Goal: Find specific page/section: Find specific page/section

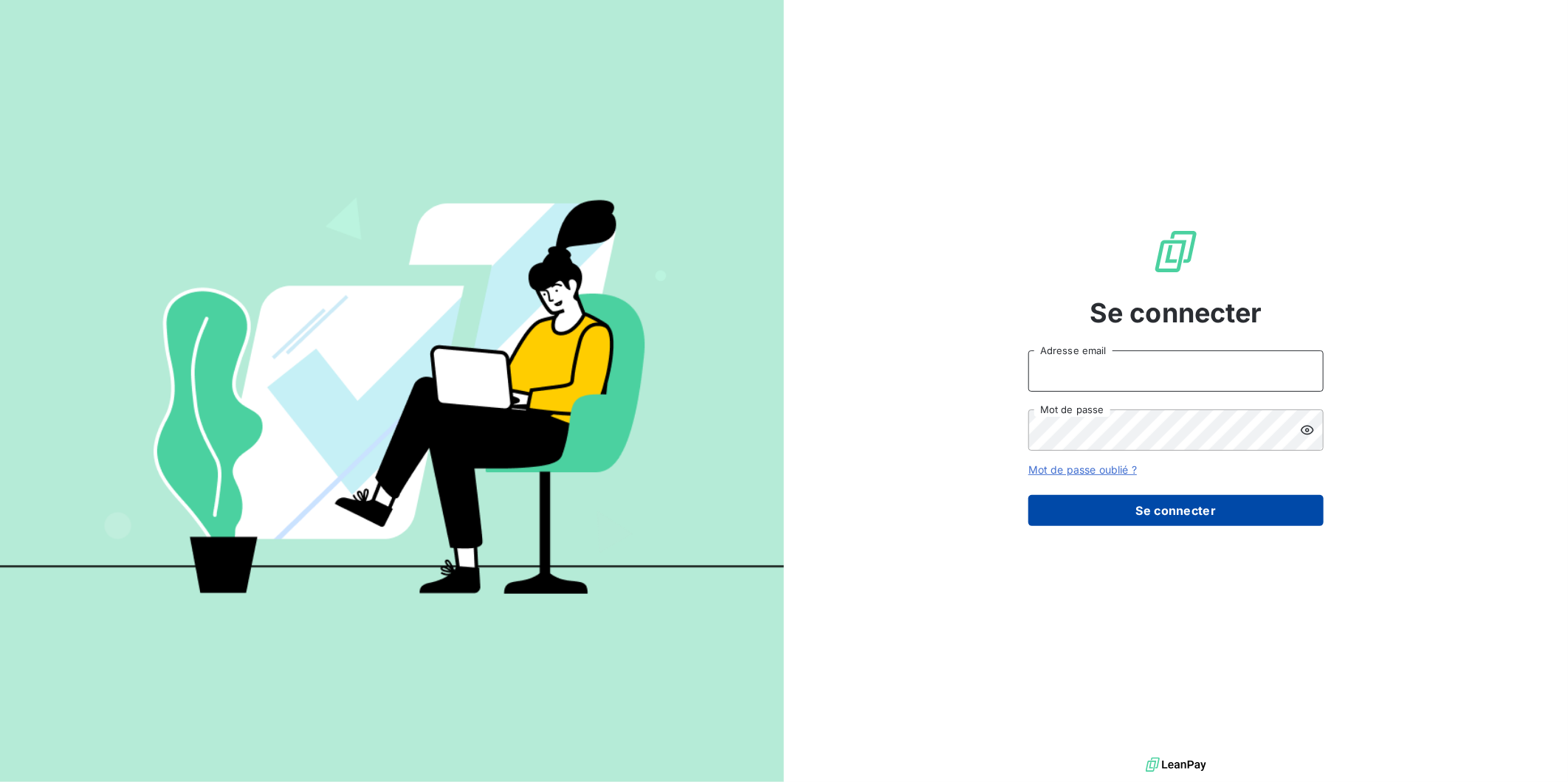
type input "[EMAIL_ADDRESS][DOMAIN_NAME]"
click at [1176, 500] on button "Se connecter" at bounding box center [1176, 511] width 295 height 31
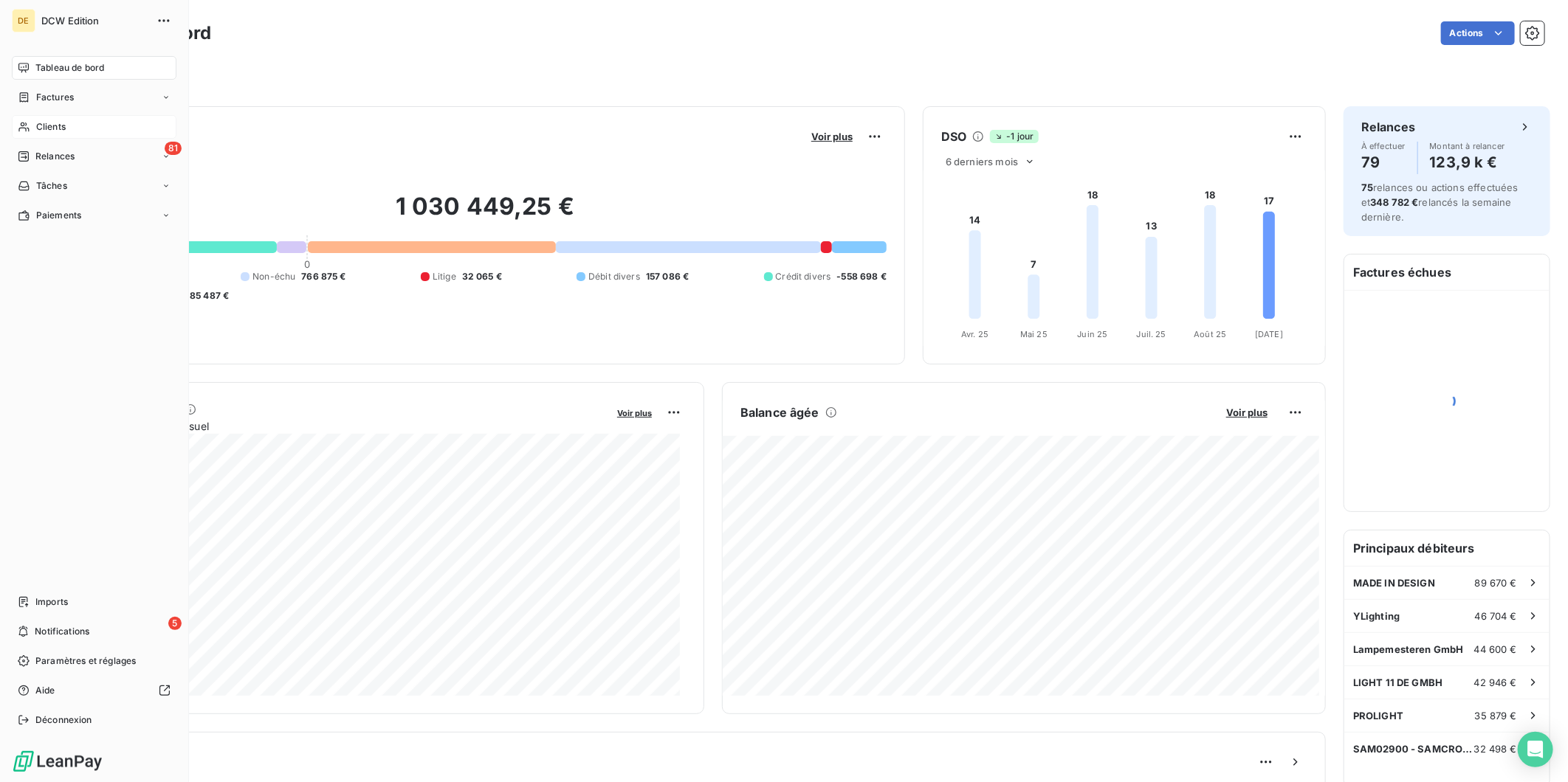
click at [37, 127] on span "Clients" at bounding box center [50, 127] width 29 height 13
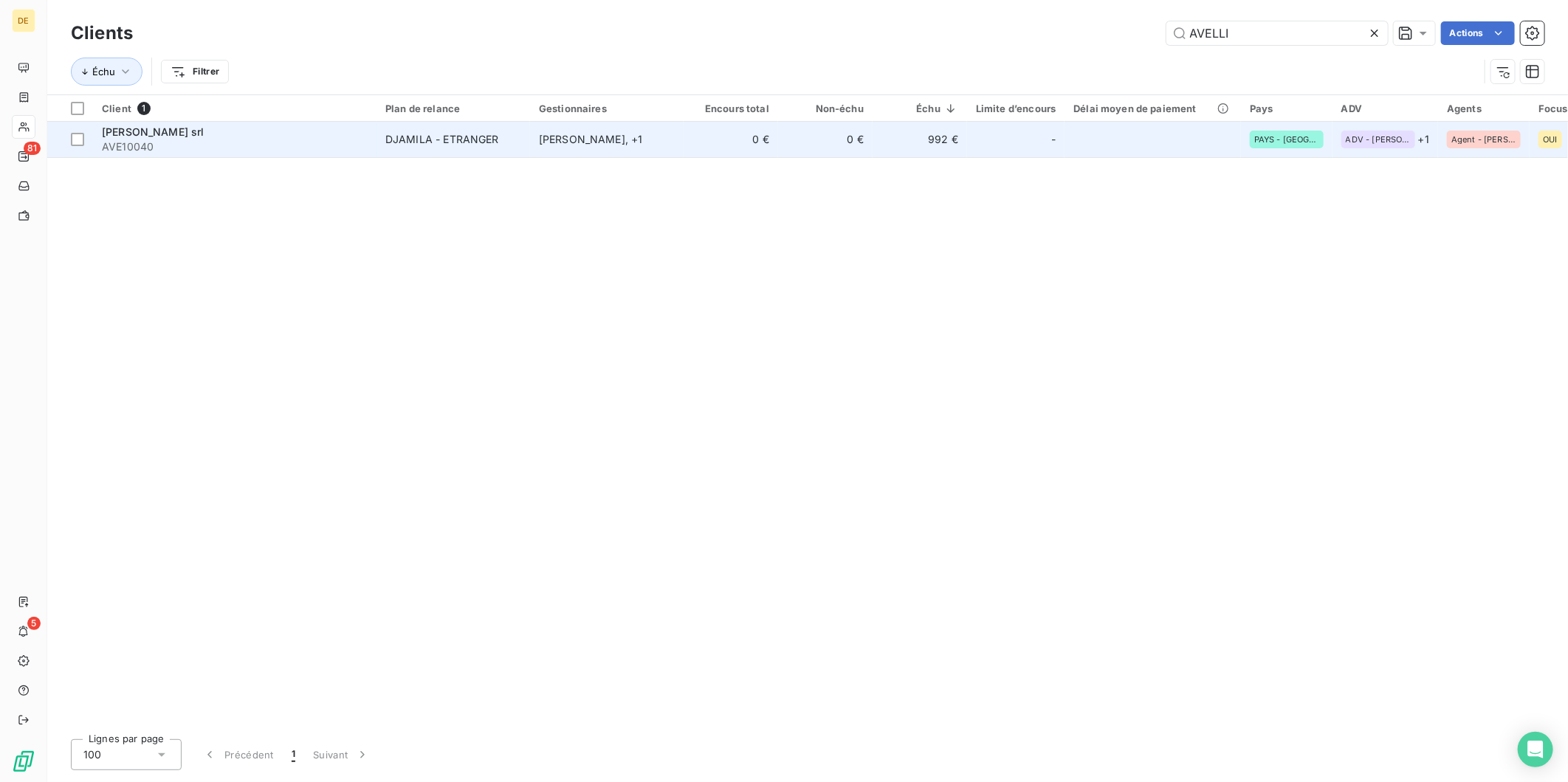
type input "AVELLI"
click at [829, 152] on td "0 €" at bounding box center [825, 139] width 94 height 36
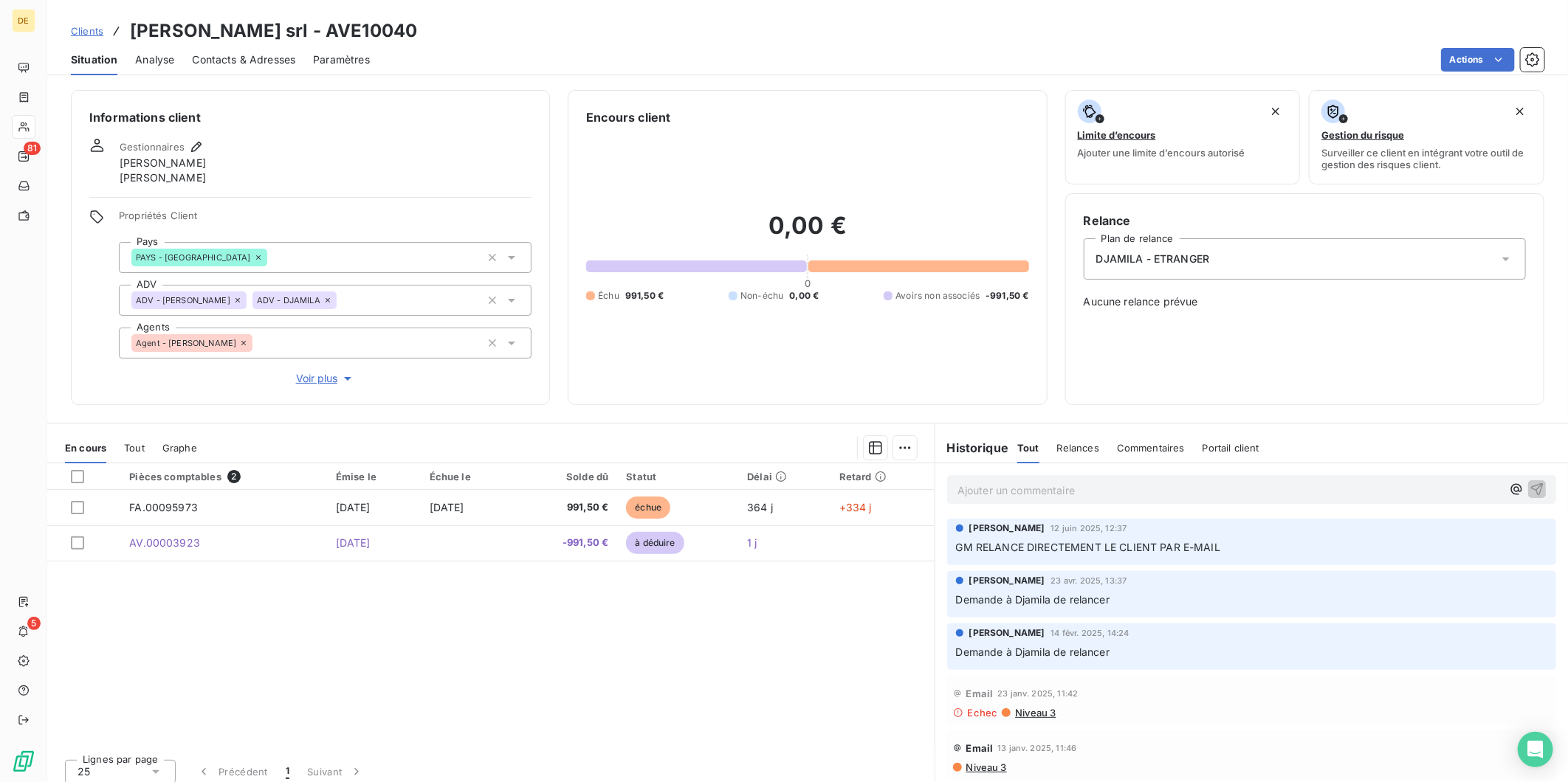
click at [307, 376] on span "Voir plus" at bounding box center [325, 379] width 59 height 15
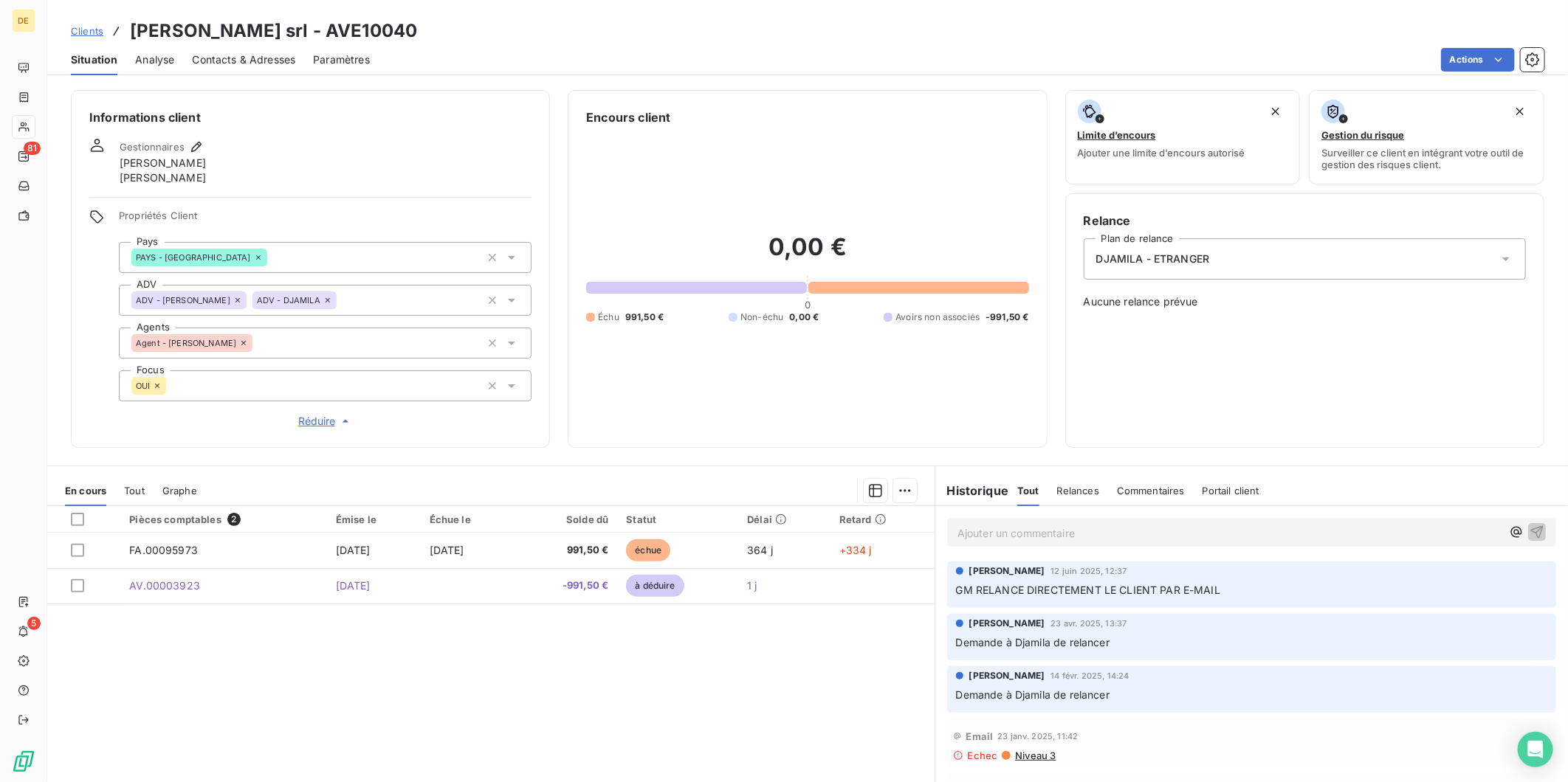
click at [326, 299] on icon at bounding box center [327, 300] width 4 height 4
click at [554, 356] on div "Informations client Gestionnaires [PERSON_NAME] [PERSON_NAME] Propriétés Client…" at bounding box center [807, 269] width 1521 height 358
